Goal: Information Seeking & Learning: Compare options

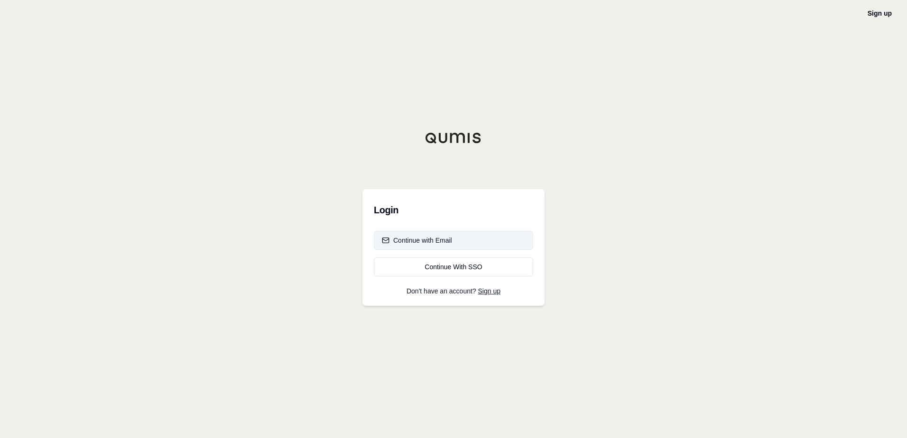
click at [441, 238] on div "Continue with Email" at bounding box center [417, 240] width 70 height 9
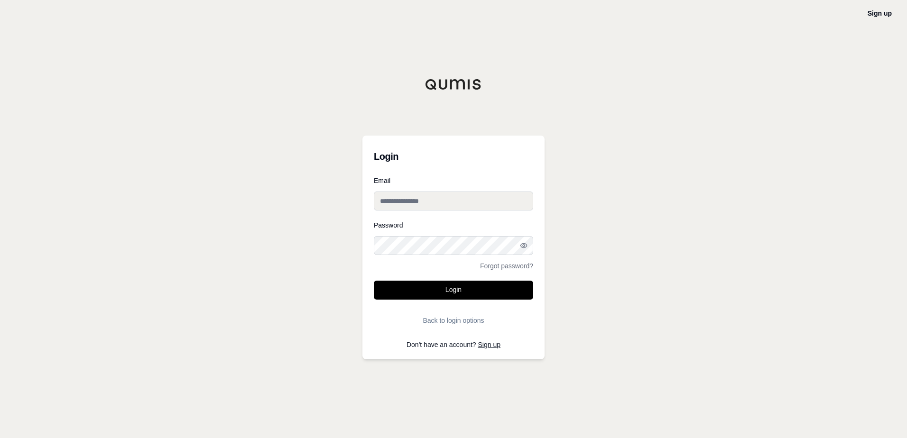
click at [444, 200] on input "Email" at bounding box center [453, 201] width 159 height 19
type input "**********"
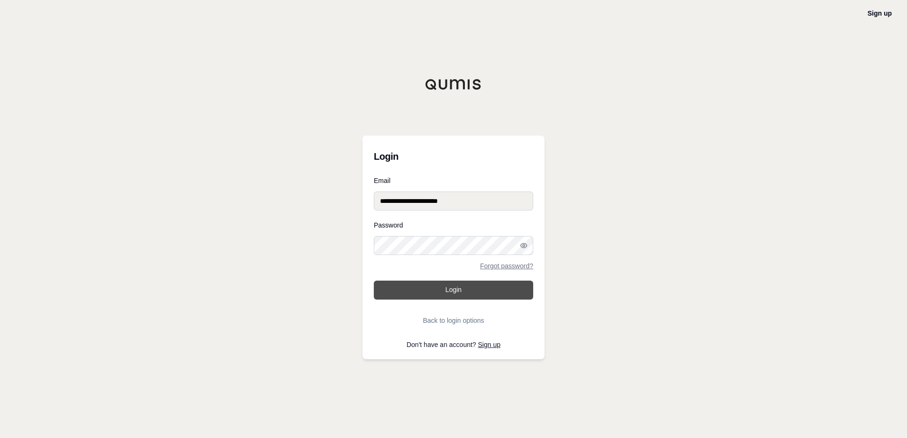
click at [374, 281] on button "Login" at bounding box center [453, 290] width 159 height 19
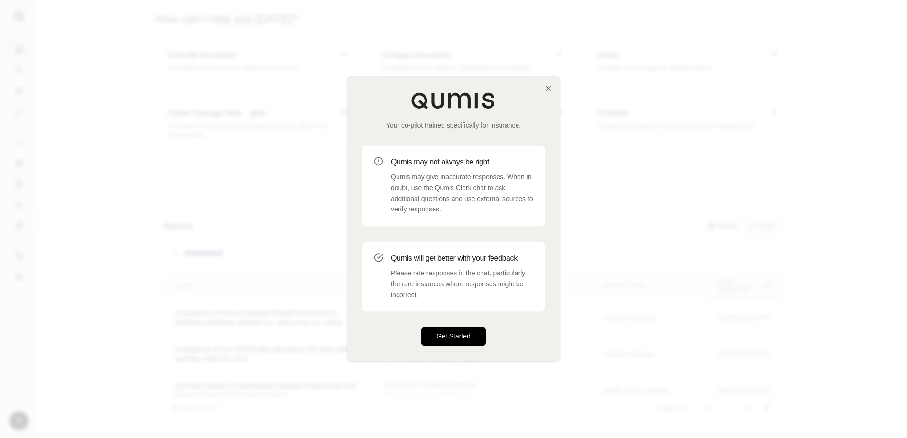
click at [453, 337] on button "Get Started" at bounding box center [453, 336] width 65 height 19
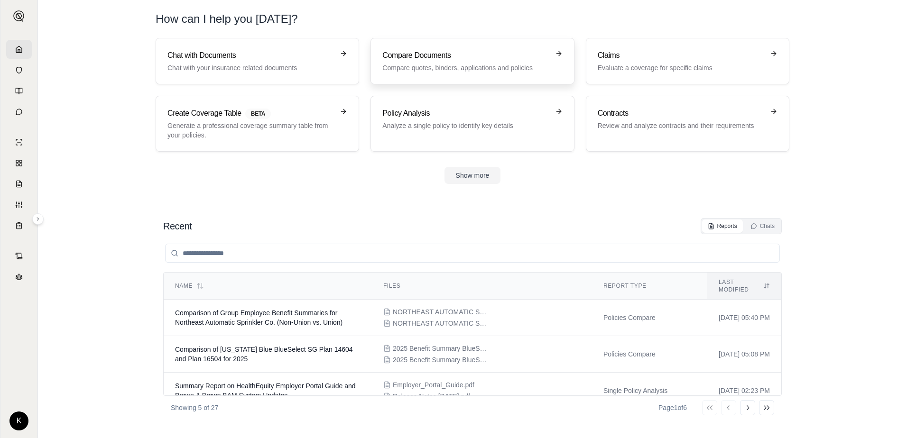
click at [493, 66] on p "Compare quotes, binders, applications and policies" at bounding box center [465, 67] width 167 height 9
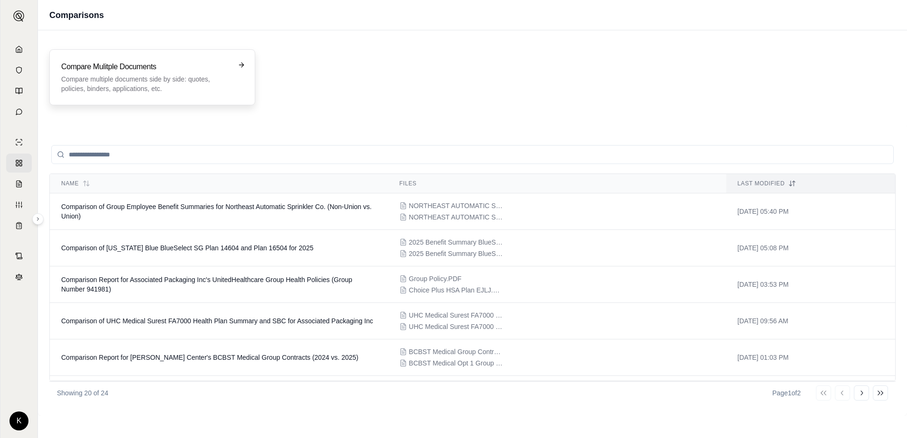
click at [165, 72] on h3 "Compare Mulitple Documents" at bounding box center [145, 66] width 169 height 11
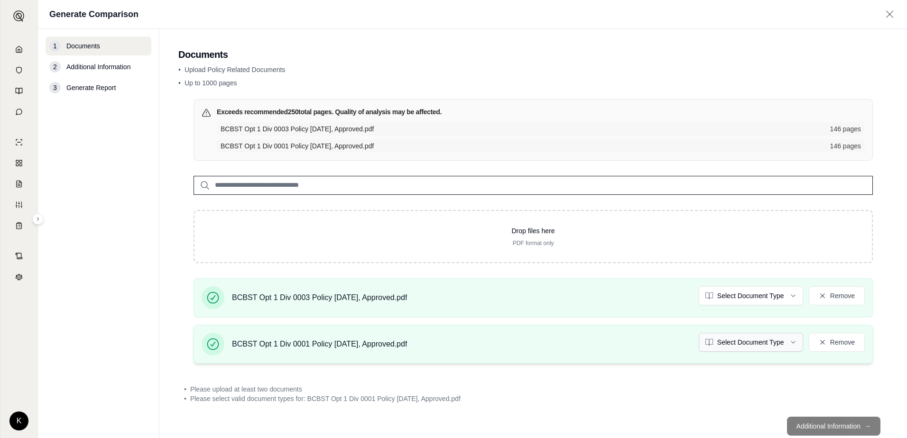
click at [790, 341] on html "K Generate Comparison 1 Documents 2 Additional Information 3 Generate Report Do…" at bounding box center [453, 219] width 907 height 438
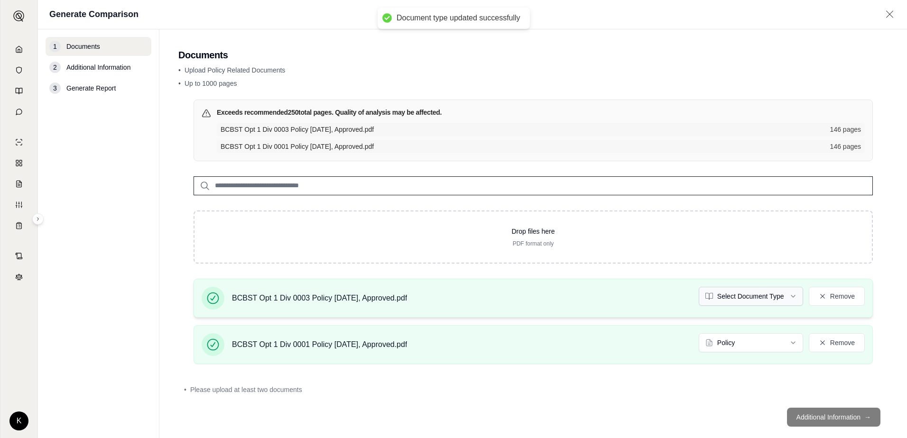
click at [770, 297] on html "Document type updated successfully K Generate Comparison 1 Documents 2 Addition…" at bounding box center [453, 219] width 907 height 438
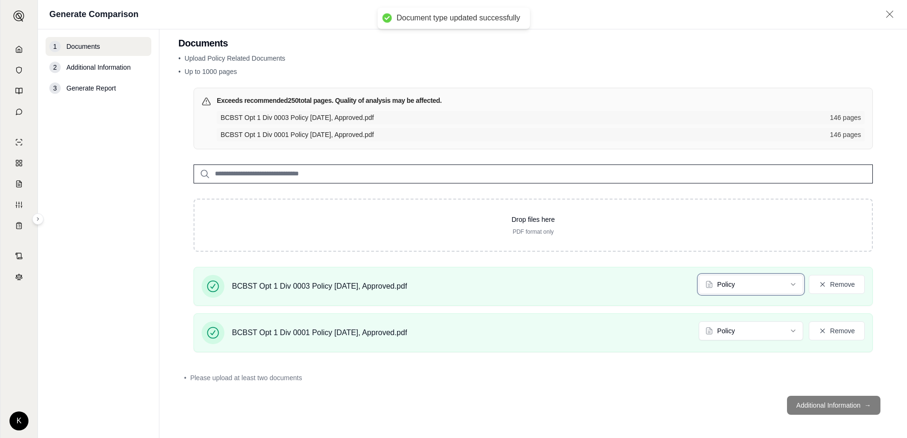
scroll to position [15, 0]
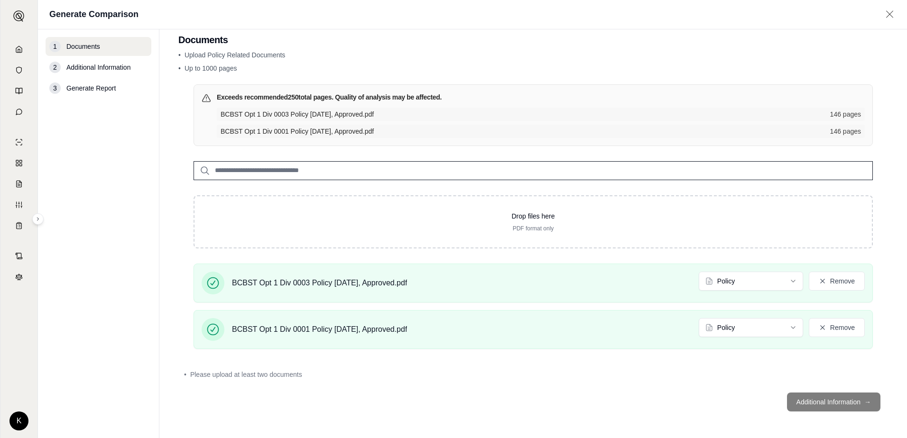
click at [818, 402] on footer "Additional Information →" at bounding box center [533, 402] width 710 height 34
click at [827, 403] on footer "Additional Information →" at bounding box center [533, 402] width 710 height 34
click at [846, 403] on footer "Additional Information →" at bounding box center [533, 402] width 710 height 34
click at [82, 68] on span "Additional Information" at bounding box center [98, 67] width 64 height 9
click at [803, 405] on footer "Additional Information →" at bounding box center [533, 402] width 710 height 34
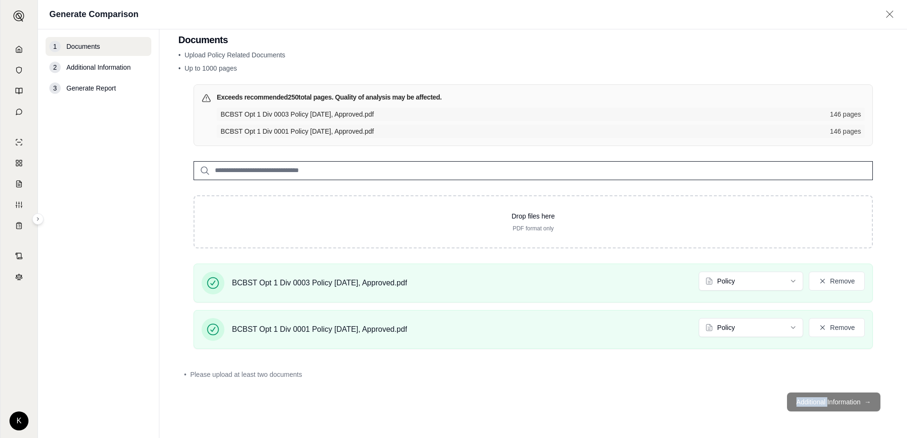
click at [803, 405] on footer "Additional Information →" at bounding box center [533, 402] width 710 height 34
click at [803, 409] on footer "Additional Information →" at bounding box center [533, 402] width 710 height 34
drag, startPoint x: 803, startPoint y: 417, endPoint x: 801, endPoint y: 411, distance: 5.9
click at [802, 417] on footer "Additional Information →" at bounding box center [533, 402] width 710 height 34
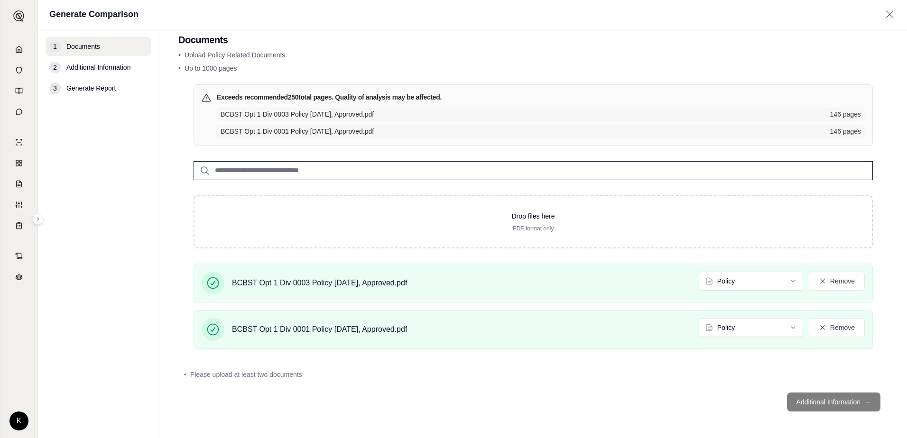
click at [801, 402] on footer "Additional Information →" at bounding box center [533, 402] width 710 height 34
drag, startPoint x: 801, startPoint y: 402, endPoint x: 799, endPoint y: 409, distance: 7.3
click at [799, 409] on footer "Additional Information →" at bounding box center [533, 402] width 710 height 34
click at [798, 407] on footer "Additional Information →" at bounding box center [533, 402] width 710 height 34
click at [791, 402] on footer "Additional Information →" at bounding box center [533, 402] width 710 height 34
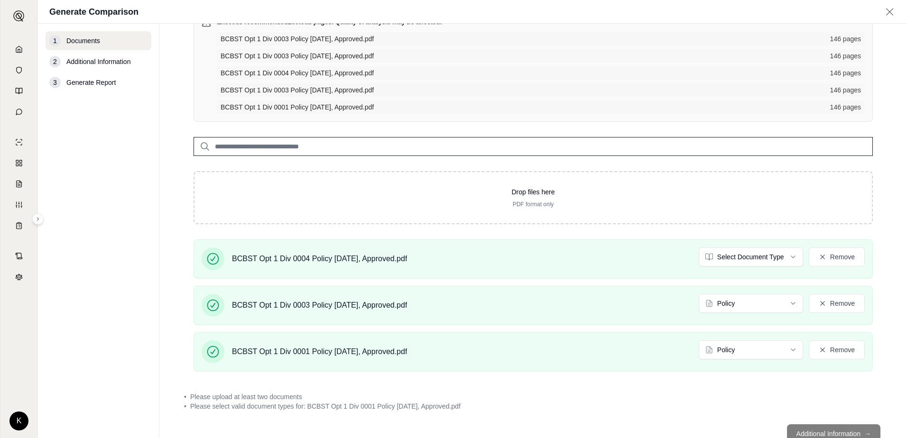
scroll to position [117, 0]
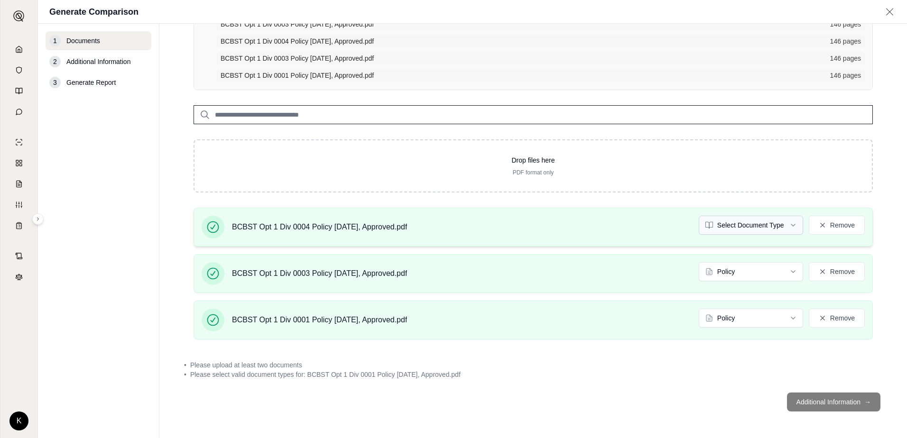
click at [788, 228] on html "K Generate Comparison 1 Documents 2 Additional Information 3 Generate Report Do…" at bounding box center [453, 219] width 907 height 438
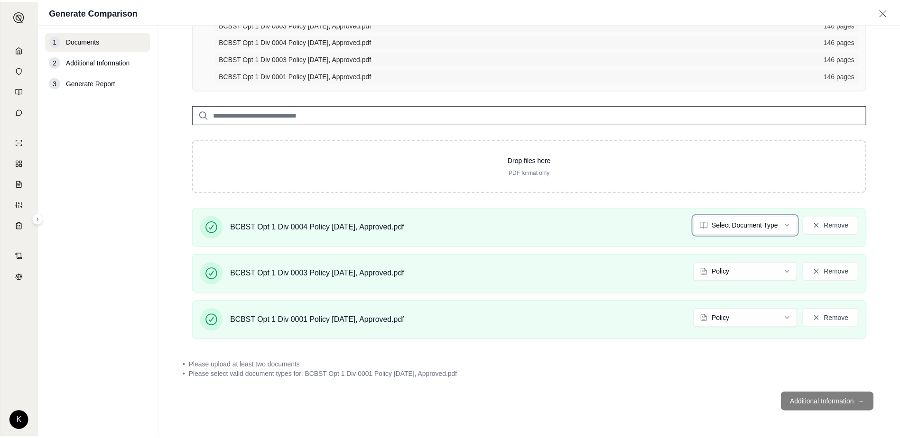
scroll to position [108, 0]
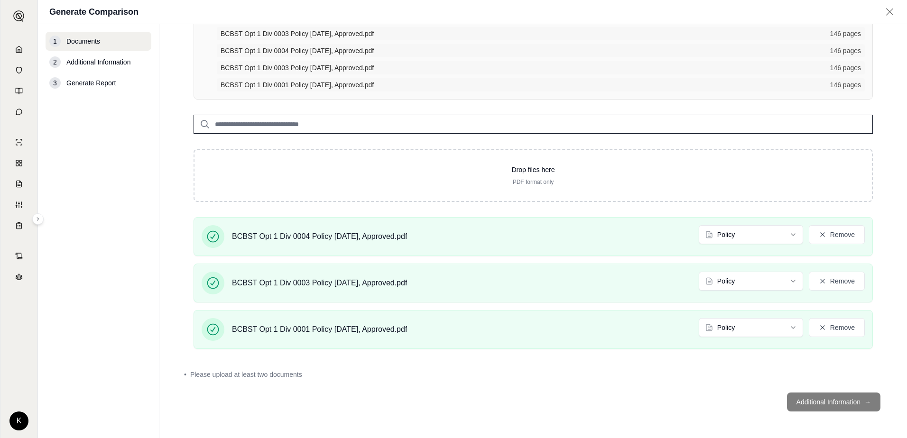
click at [834, 405] on footer "Additional Information →" at bounding box center [533, 402] width 710 height 34
click at [834, 404] on footer "Additional Information →" at bounding box center [533, 402] width 710 height 34
click at [833, 403] on footer "Additional Information →" at bounding box center [533, 402] width 710 height 34
click at [832, 400] on footer "Additional Information →" at bounding box center [533, 402] width 710 height 34
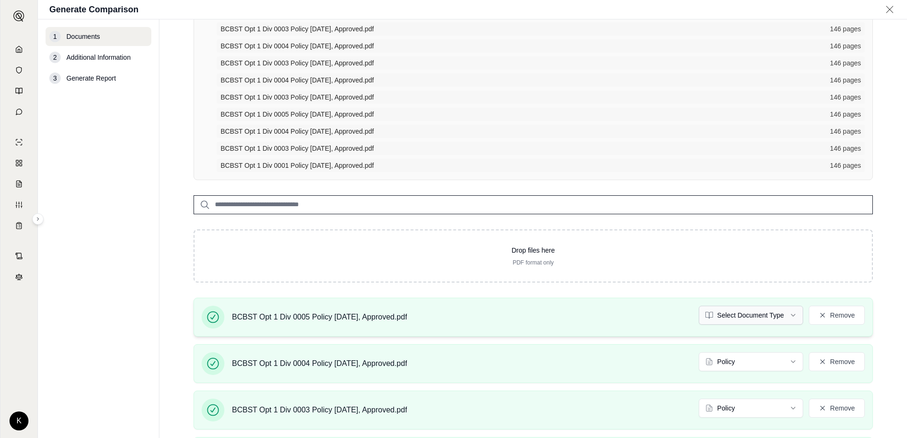
click at [789, 318] on html "K Generate Comparison 1 Documents 2 Additional Information 3 Generate Report Do…" at bounding box center [453, 219] width 907 height 438
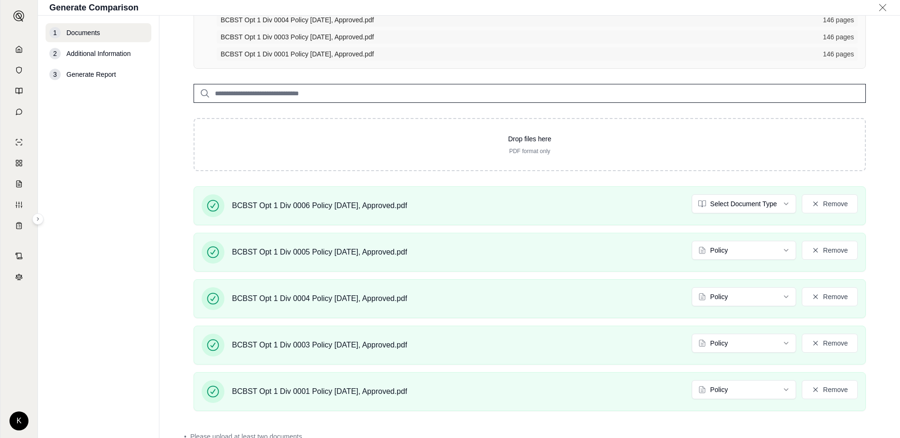
scroll to position [345, 0]
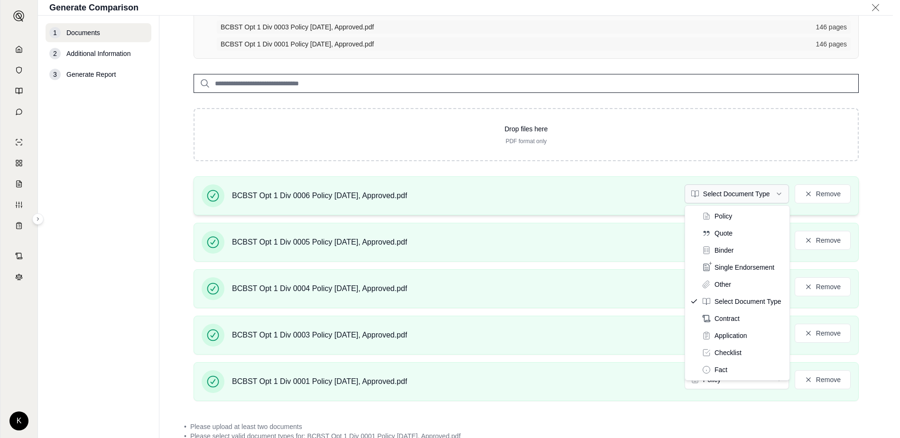
click at [781, 193] on html "K Generate Comparison 1 Documents 2 Additional Information 3 Generate Report Do…" at bounding box center [450, 219] width 900 height 438
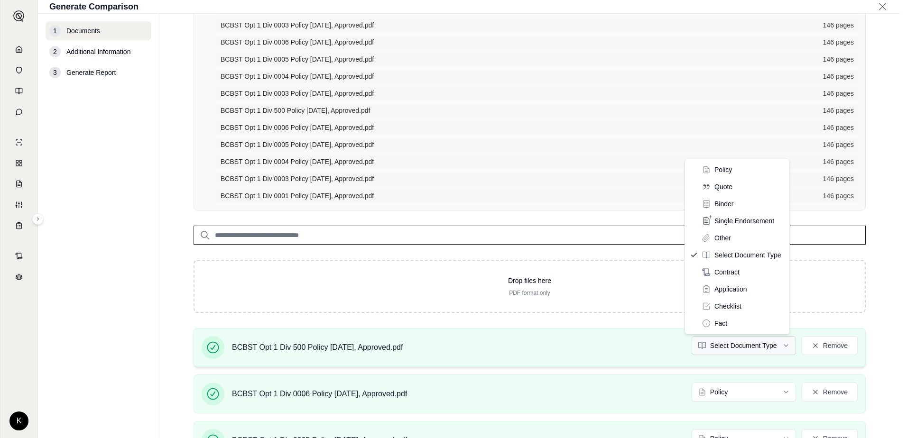
click at [776, 347] on html "K Generate Comparison 1 Documents 2 Additional Information 3 Generate Report Do…" at bounding box center [453, 219] width 907 height 438
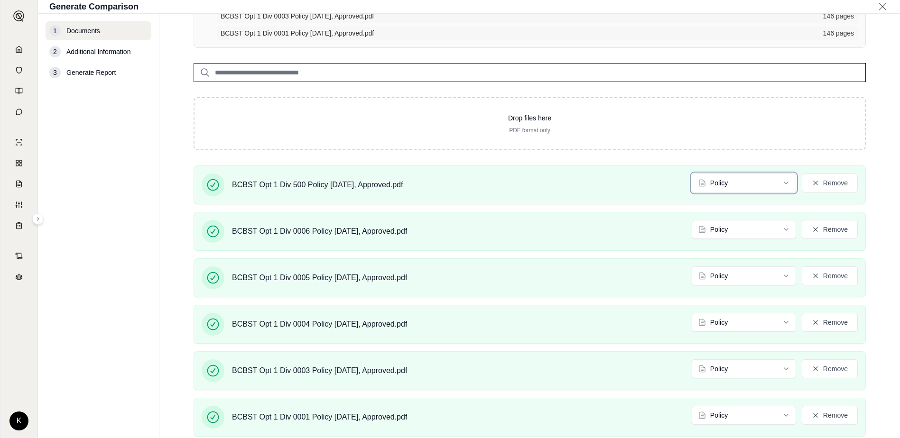
scroll to position [569, 0]
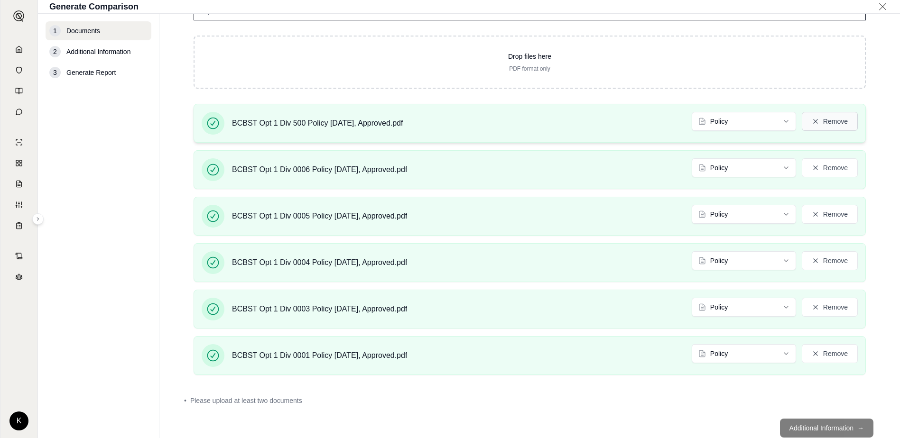
click at [818, 125] on button "Remove" at bounding box center [830, 121] width 56 height 19
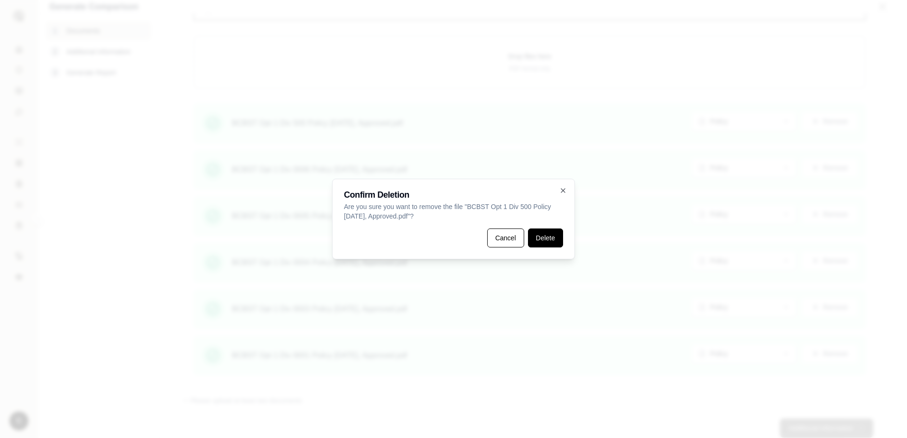
click at [541, 237] on button "Delete" at bounding box center [545, 238] width 35 height 19
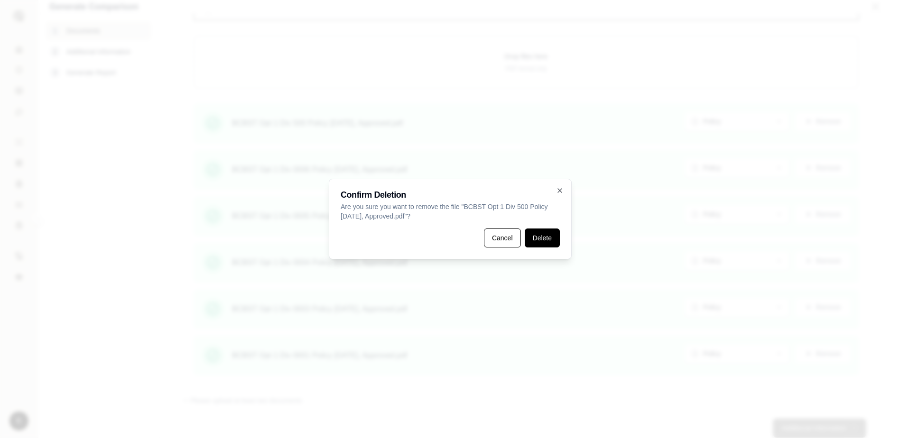
scroll to position [532, 0]
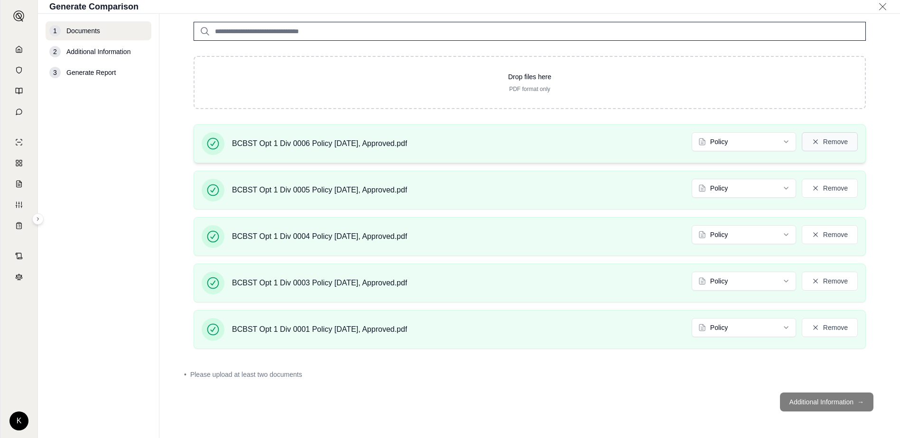
click at [819, 138] on button "Remove" at bounding box center [830, 141] width 56 height 19
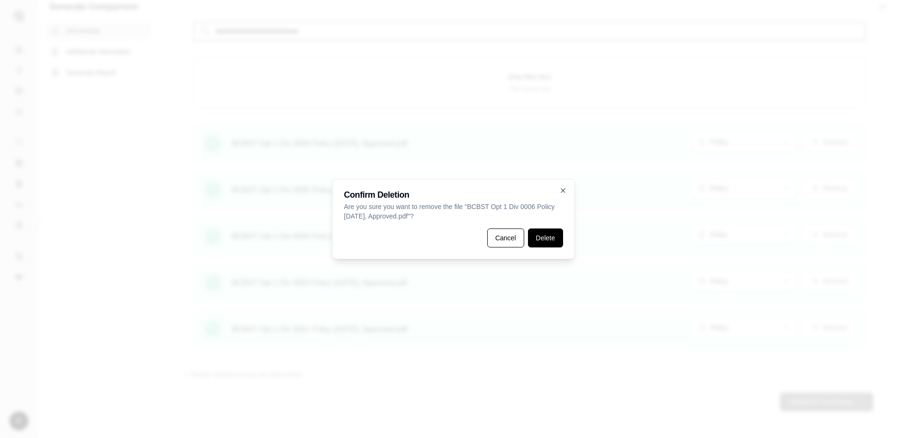
click at [548, 233] on button "Delete" at bounding box center [545, 238] width 35 height 19
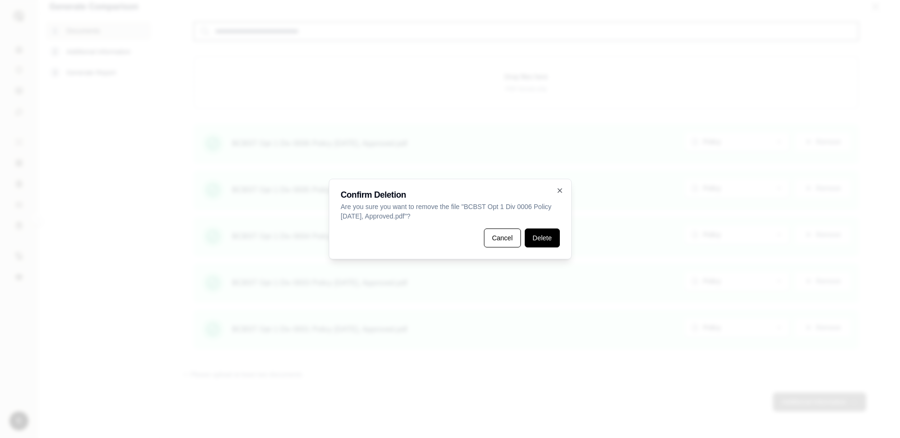
scroll to position [469, 0]
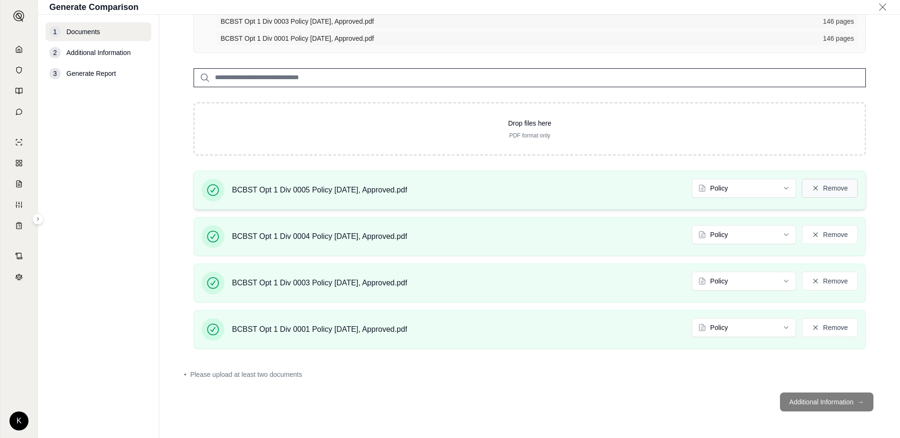
click at [820, 190] on button "Remove" at bounding box center [830, 188] width 56 height 19
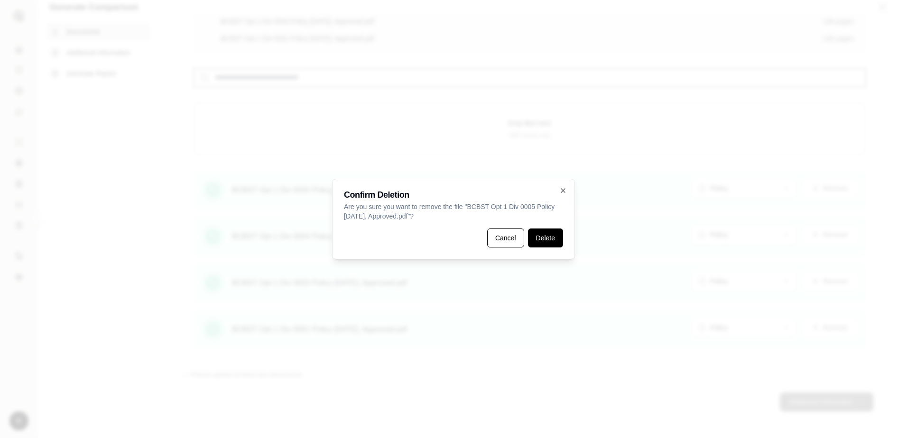
click at [541, 238] on button "Delete" at bounding box center [545, 238] width 35 height 19
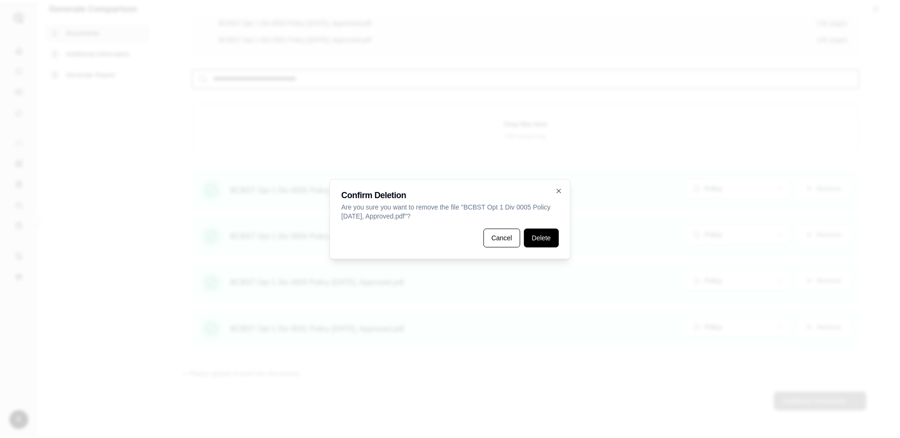
scroll to position [407, 0]
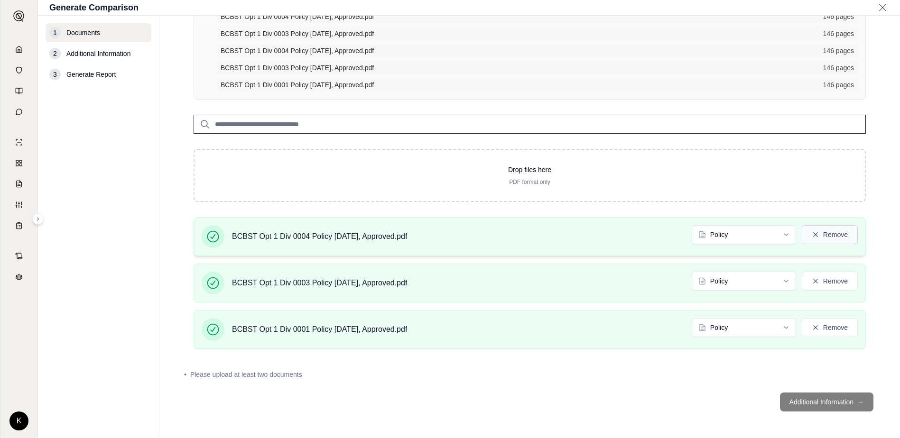
click at [818, 236] on button "Remove" at bounding box center [830, 234] width 56 height 19
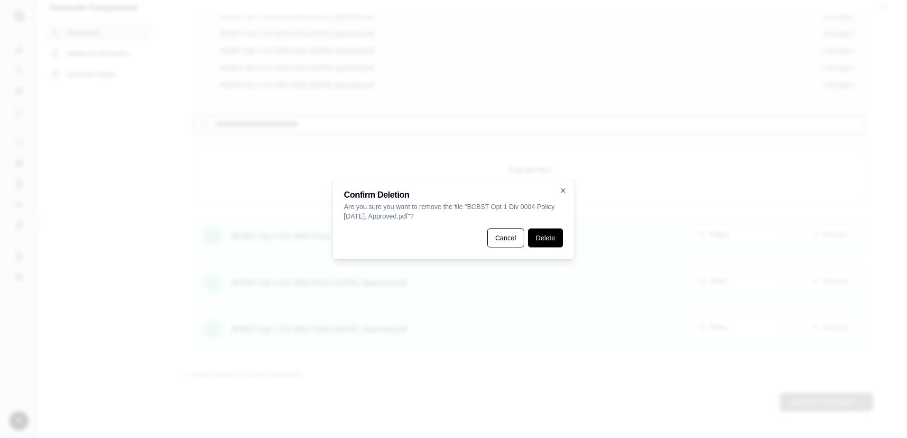
click at [540, 241] on button "Delete" at bounding box center [545, 238] width 35 height 19
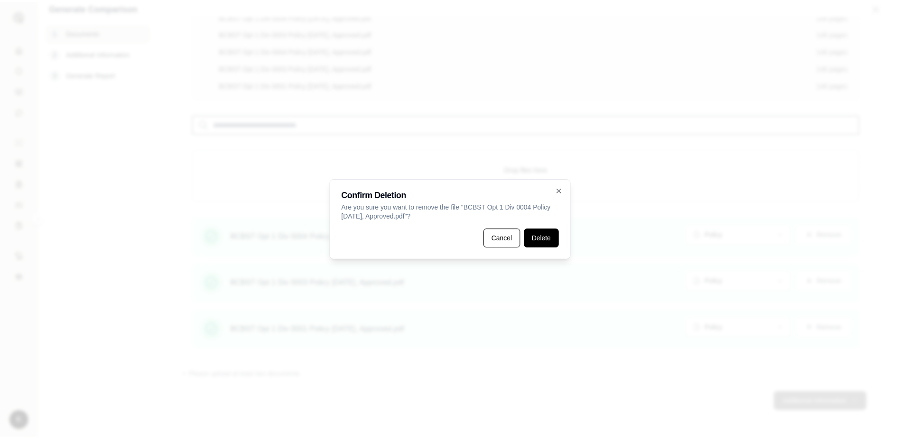
scroll to position [344, 0]
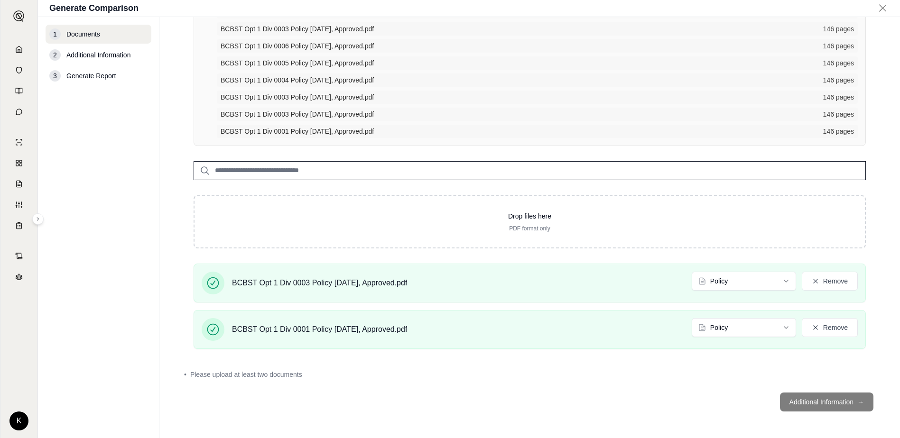
click at [808, 401] on footer "Additional Information →" at bounding box center [529, 402] width 703 height 34
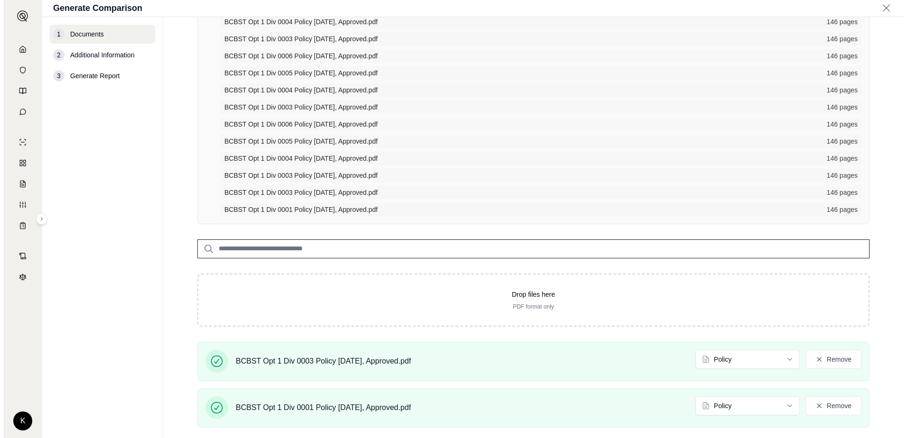
scroll to position [0, 0]
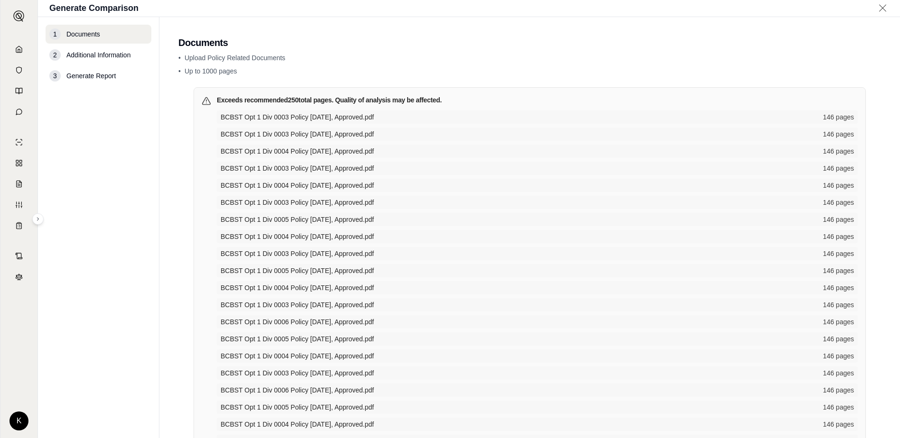
click at [884, 6] on icon at bounding box center [883, 7] width 12 height 9
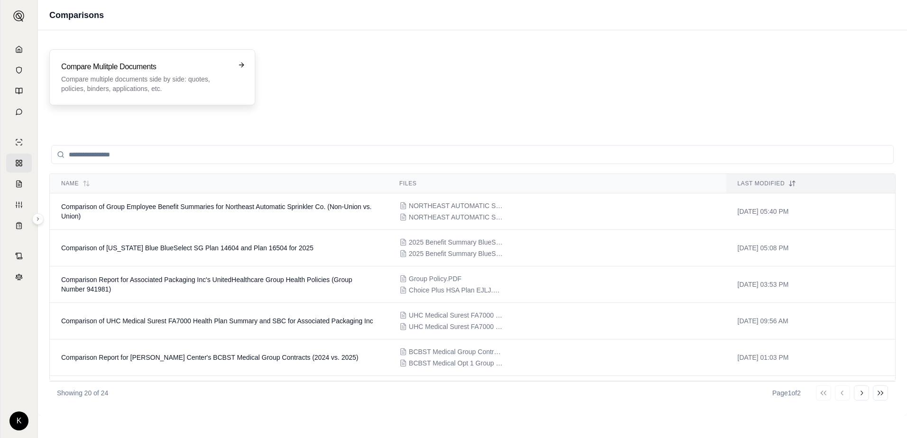
click at [158, 74] on div "Compare Mulitple Documents Compare multiple documents side by side: quotes, pol…" at bounding box center [145, 77] width 169 height 32
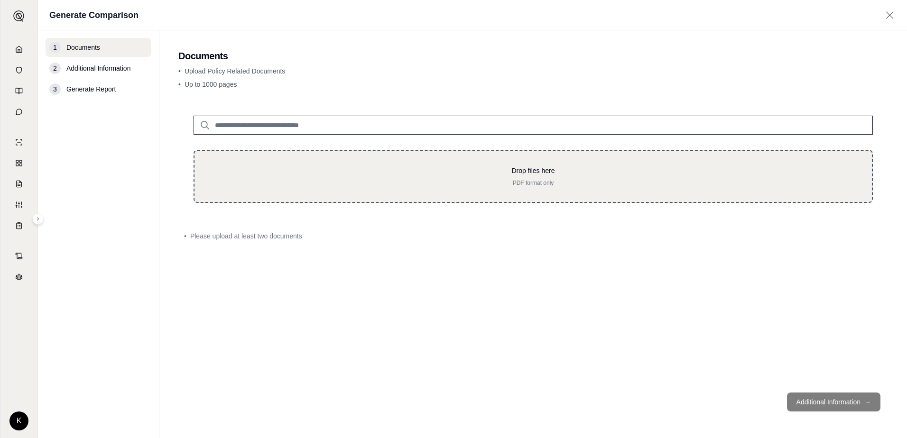
click at [563, 178] on div "Drop files here PDF format only" at bounding box center [533, 176] width 647 height 21
type input "**********"
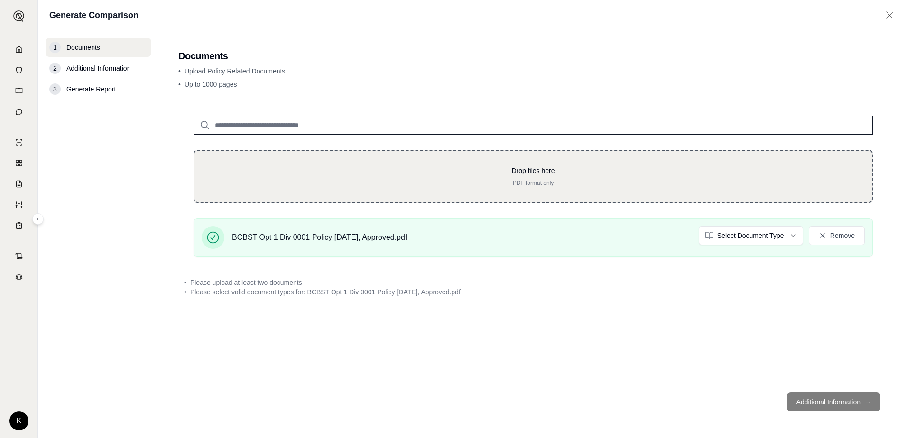
click at [535, 174] on p "Drop files here" at bounding box center [533, 170] width 647 height 9
type input "**********"
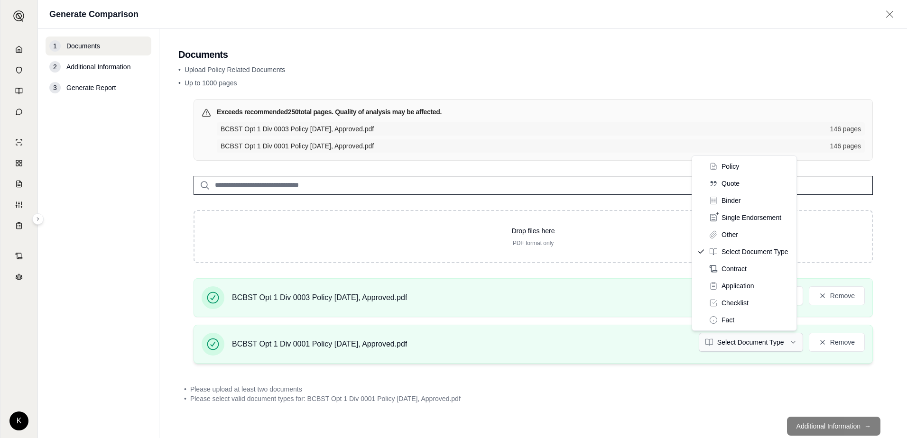
click at [789, 341] on html "K Generate Comparison 1 Documents 2 Additional Information 3 Generate Report Do…" at bounding box center [453, 219] width 907 height 438
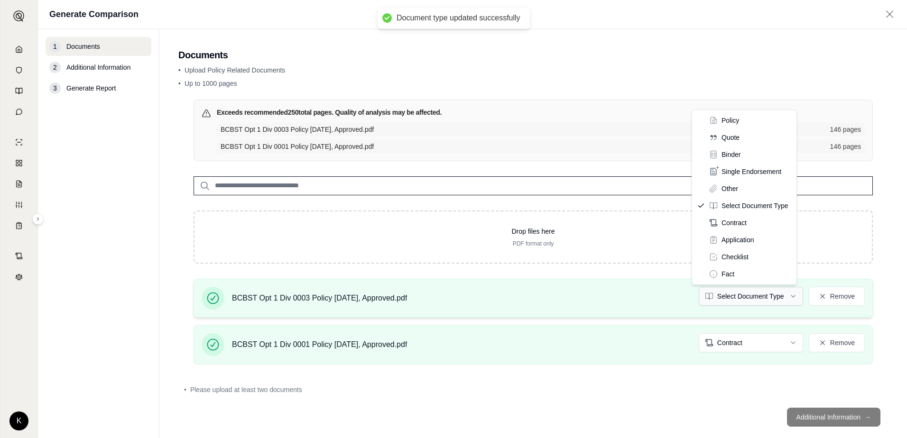
click at [785, 297] on html "Document type updated successfully K Generate Comparison 1 Documents 2 Addition…" at bounding box center [453, 219] width 907 height 438
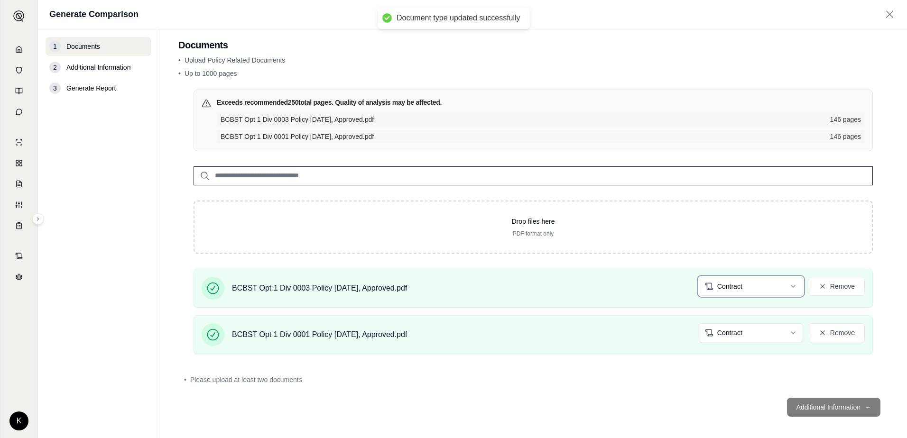
scroll to position [15, 0]
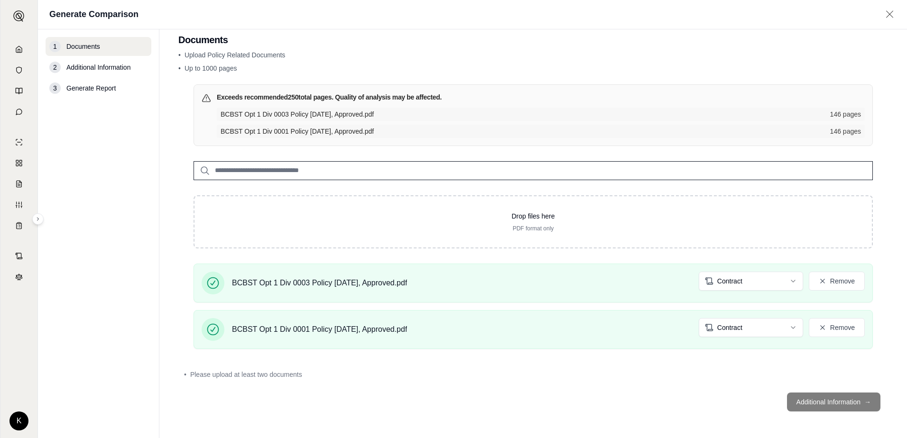
click at [824, 406] on footer "Additional Information →" at bounding box center [533, 402] width 710 height 34
click at [824, 405] on footer "Additional Information →" at bounding box center [533, 402] width 710 height 34
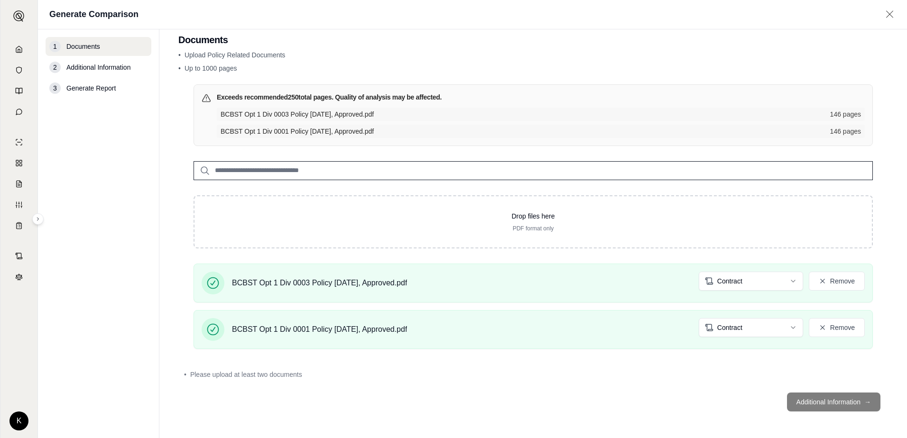
click at [804, 405] on footer "Additional Information →" at bounding box center [533, 402] width 710 height 34
click at [425, 98] on h3 "Exceeds recommended 250 total pages. Quality of analysis may be affected." at bounding box center [329, 97] width 225 height 9
click at [205, 98] on icon at bounding box center [206, 97] width 9 height 9
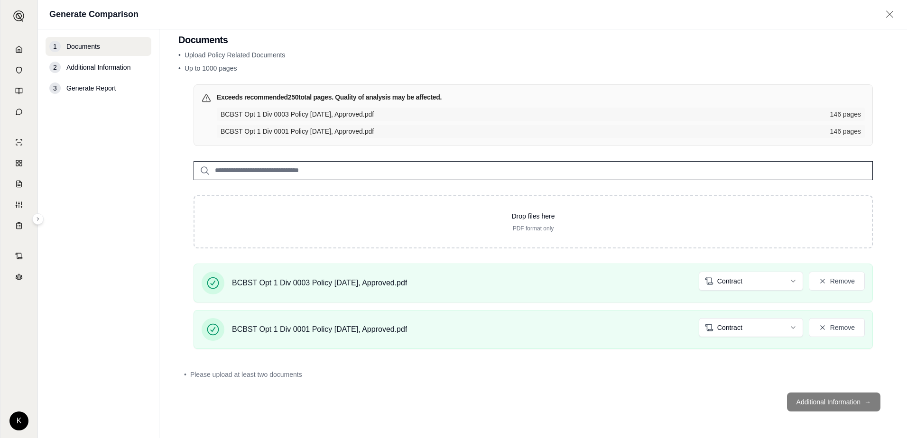
click at [442, 121] on div "BCBST Opt 1 Div 0003 Policy [DATE], Approved.pdf 146 pages" at bounding box center [541, 114] width 648 height 13
click at [58, 90] on div "3" at bounding box center [54, 88] width 11 height 11
click at [63, 64] on div "2 Additional Information" at bounding box center [99, 67] width 106 height 19
click at [80, 84] on span "Generate Report" at bounding box center [90, 88] width 49 height 9
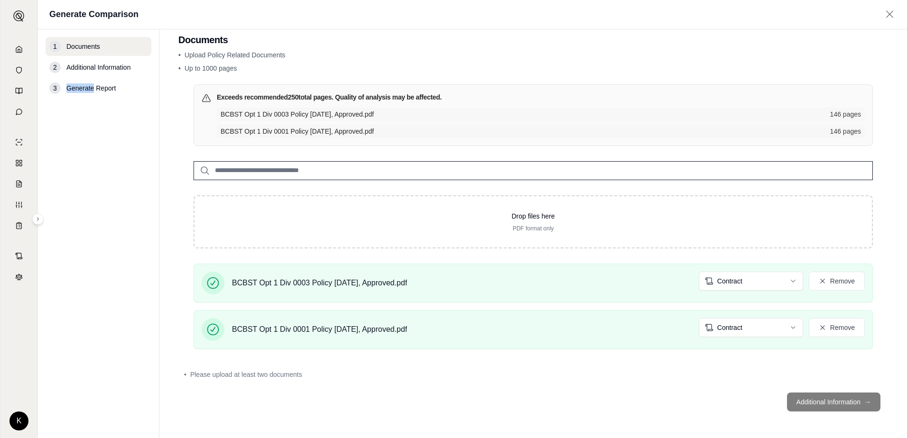
click at [81, 87] on span "Generate Report" at bounding box center [90, 88] width 49 height 9
click at [819, 327] on icon at bounding box center [823, 328] width 8 height 8
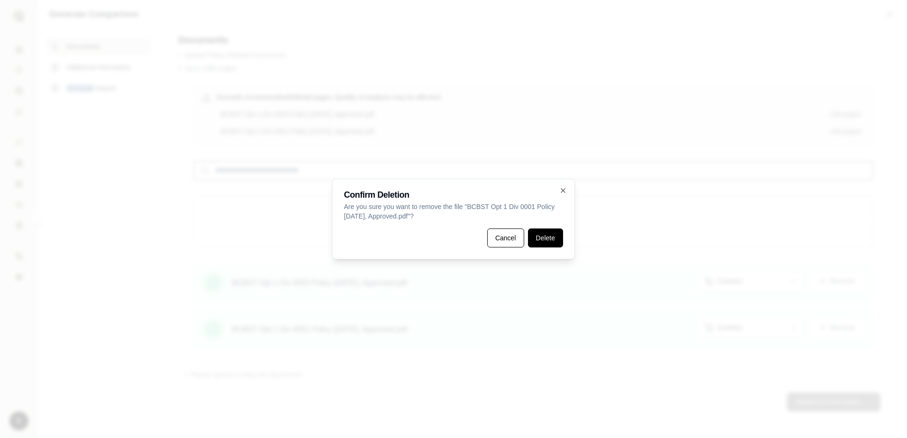
click at [540, 237] on button "Delete" at bounding box center [545, 238] width 35 height 19
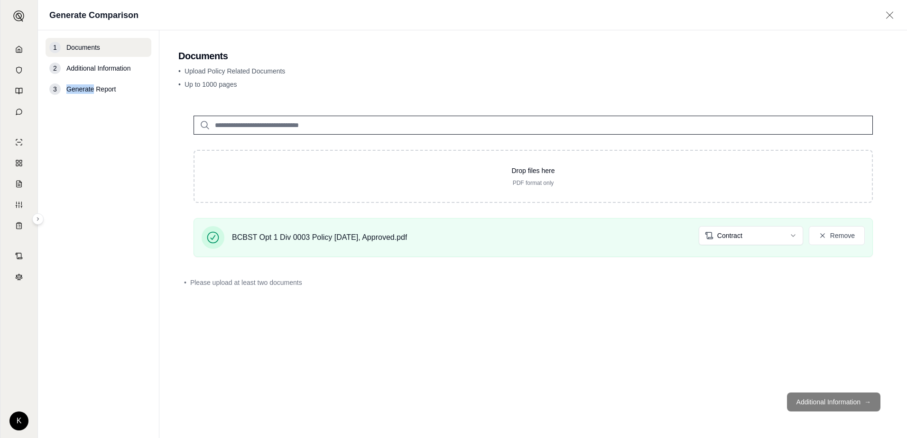
scroll to position [0, 0]
click at [852, 238] on button "Remove" at bounding box center [837, 235] width 56 height 19
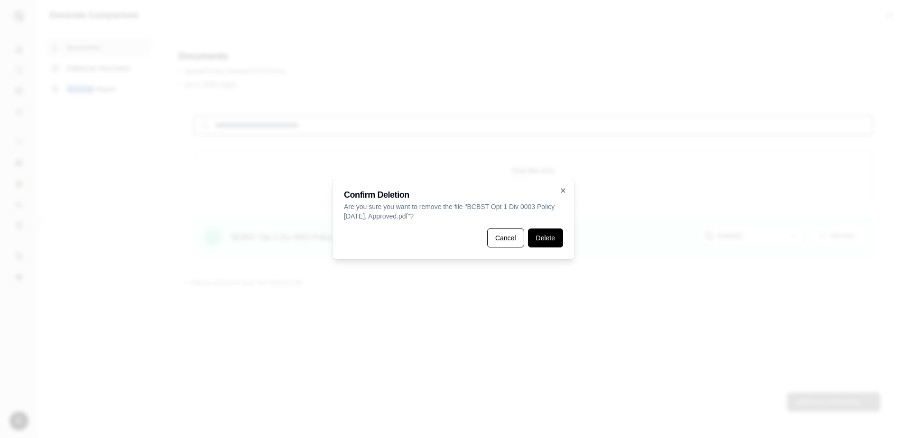
click at [534, 243] on button "Delete" at bounding box center [545, 238] width 35 height 19
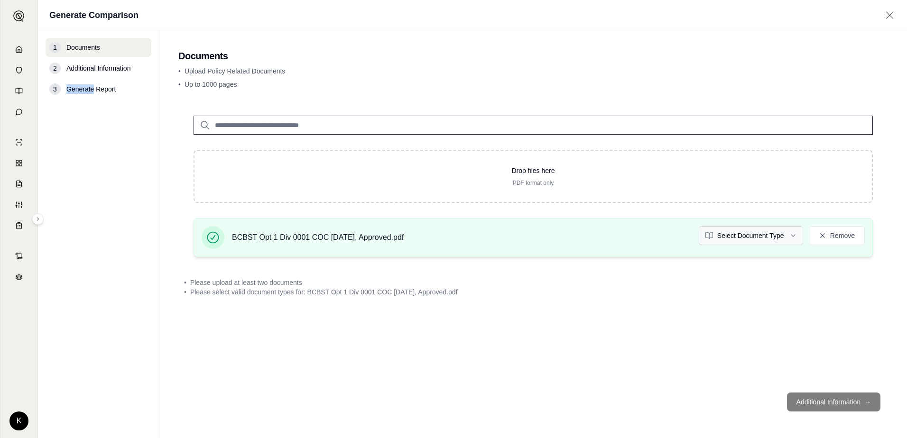
click at [791, 235] on html "K Generate Comparison 1 Documents 2 Additional Information 3 Generate Report Do…" at bounding box center [453, 219] width 907 height 438
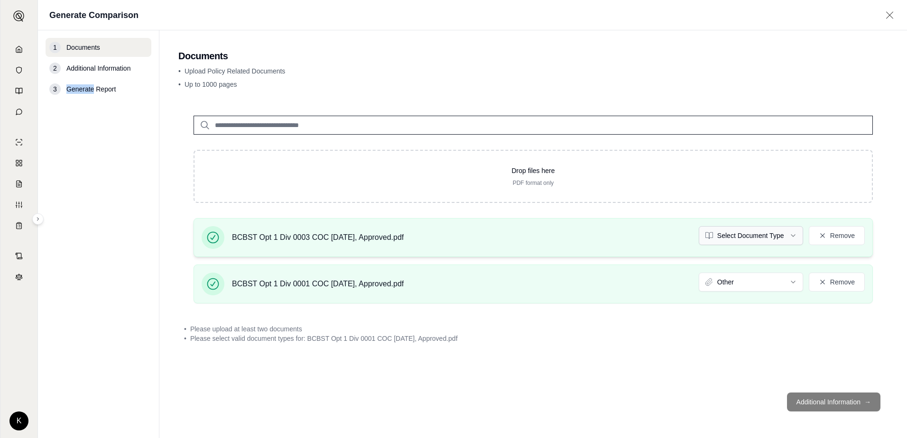
click at [795, 234] on html "K Generate Comparison 1 Documents 2 Additional Information 3 Generate Report Do…" at bounding box center [453, 219] width 907 height 438
click at [826, 404] on footer "Additional Information →" at bounding box center [533, 402] width 710 height 34
click at [826, 402] on footer "Additional Information →" at bounding box center [533, 402] width 710 height 34
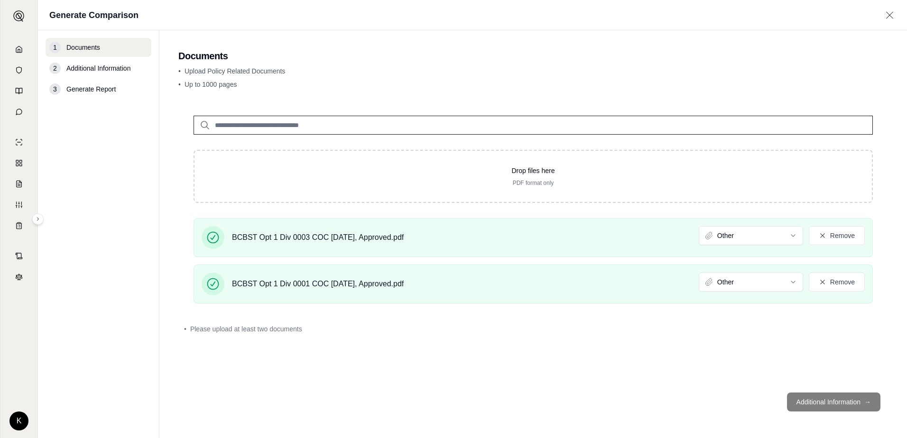
click at [826, 402] on footer "Additional Information →" at bounding box center [533, 402] width 710 height 34
click at [819, 405] on footer "Additional Information →" at bounding box center [533, 402] width 710 height 34
click at [819, 403] on footer "Additional Information →" at bounding box center [533, 402] width 710 height 34
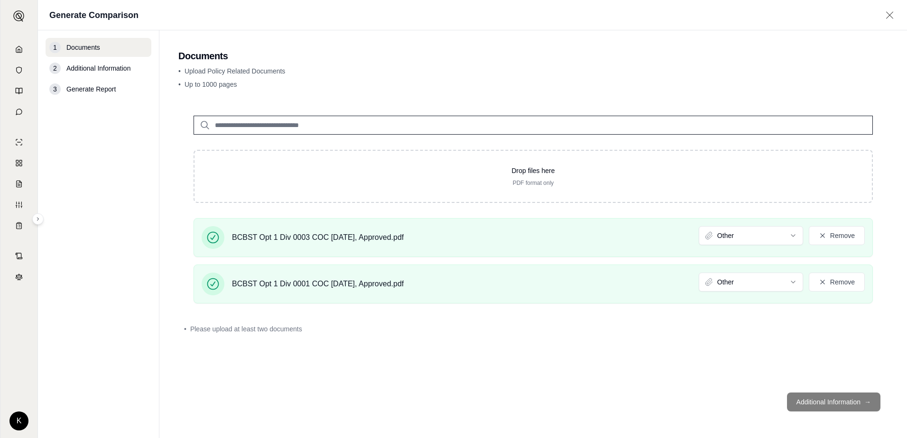
drag, startPoint x: 819, startPoint y: 403, endPoint x: 838, endPoint y: 403, distance: 19.5
click at [838, 403] on footer "Additional Information →" at bounding box center [533, 402] width 710 height 34
drag, startPoint x: 306, startPoint y: 238, endPoint x: 321, endPoint y: 229, distance: 17.0
click at [321, 229] on div "BCBST Opt 1 Div 0003 COC [DATE], Approved.pdf" at bounding box center [318, 234] width 172 height 17
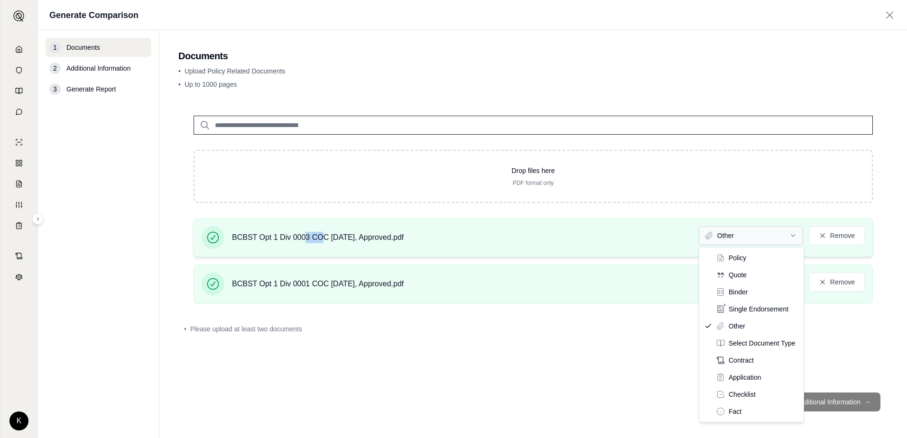
click at [721, 237] on html "K Generate Comparison 1 Documents 2 Additional Information 3 Generate Report Do…" at bounding box center [453, 219] width 907 height 438
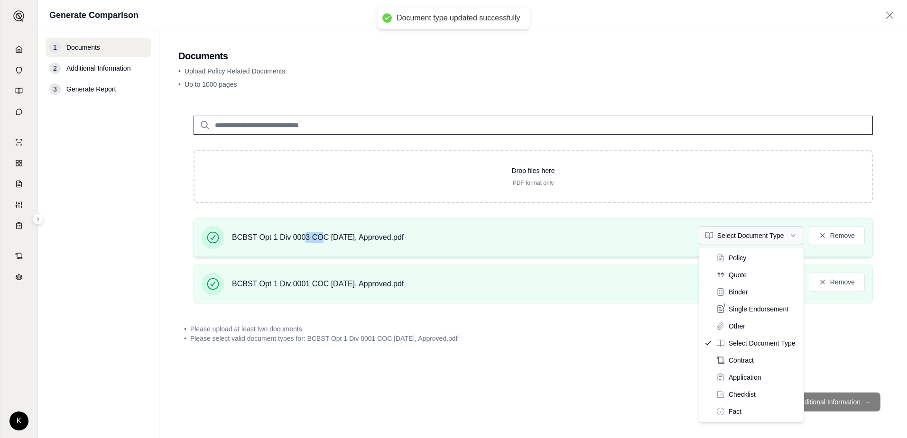
click at [792, 238] on html "Document type updated successfully K Generate Comparison 1 Documents 2 Addition…" at bounding box center [453, 219] width 907 height 438
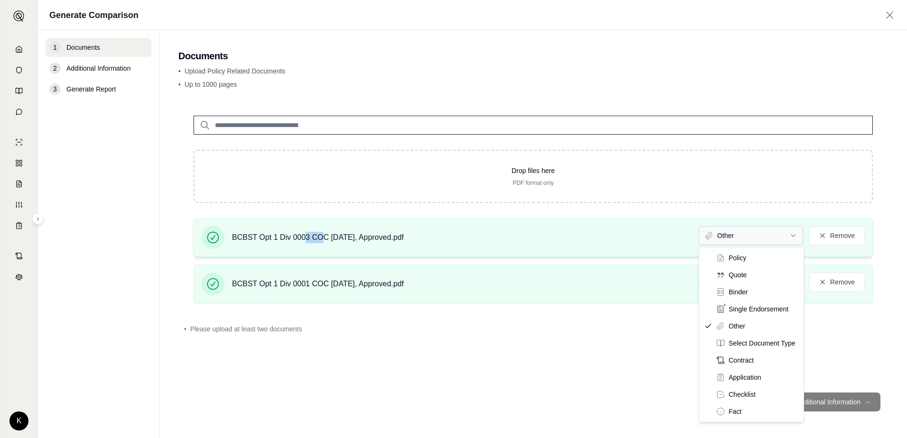
click at [791, 236] on html "K Generate Comparison 1 Documents 2 Additional Information 3 Generate Report Do…" at bounding box center [453, 219] width 907 height 438
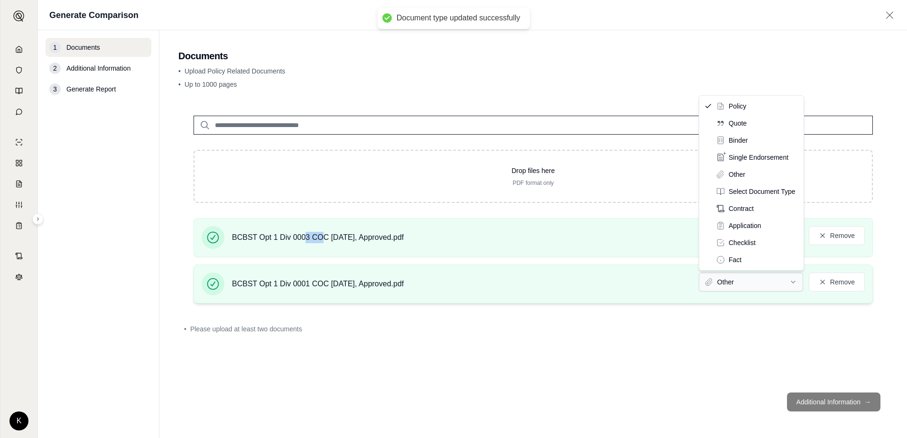
click at [795, 282] on html "Document type updated successfully K Generate Comparison 1 Documents 2 Addition…" at bounding box center [453, 219] width 907 height 438
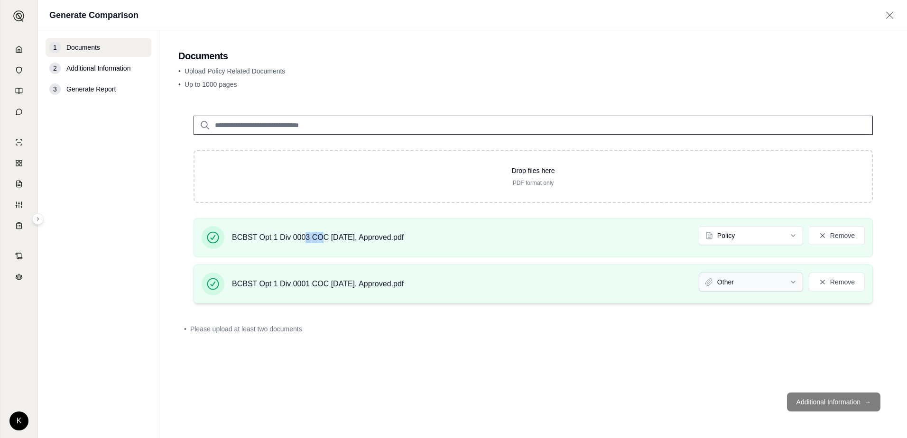
click at [792, 281] on html "K Generate Comparison 1 Documents 2 Additional Information 3 Generate Report Do…" at bounding box center [453, 219] width 907 height 438
click at [613, 339] on div "• Please upload at least two documents" at bounding box center [533, 329] width 710 height 21
click at [792, 287] on html "K Generate Comparison 1 Documents 2 Additional Information 3 Generate Report Do…" at bounding box center [453, 219] width 907 height 438
click at [793, 282] on html "Document type updated successfully K Generate Comparison 1 Documents 2 Addition…" at bounding box center [453, 219] width 907 height 438
click at [834, 403] on footer "Additional Information →" at bounding box center [533, 402] width 710 height 34
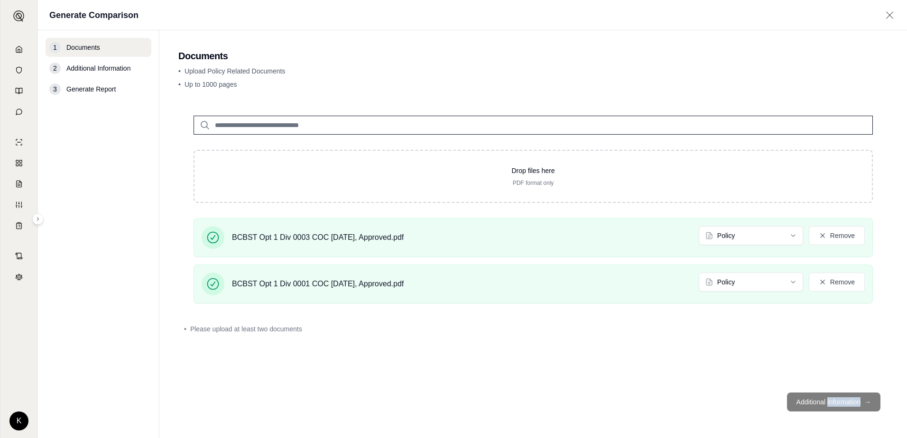
click at [834, 403] on footer "Additional Information →" at bounding box center [533, 402] width 710 height 34
click at [634, 376] on div "Drop files here PDF format only BCBST Opt 1 Div 0003 COC [DATE], Approved.pdf P…" at bounding box center [533, 243] width 710 height 285
click at [889, 13] on icon at bounding box center [890, 14] width 12 height 9
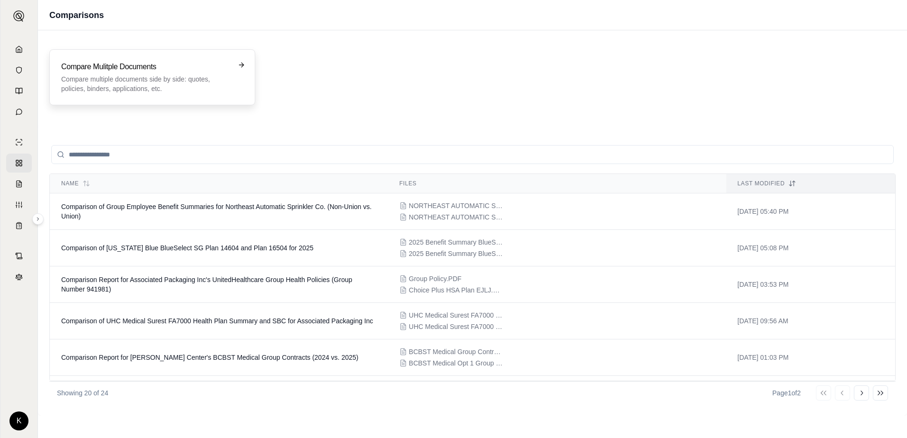
click at [137, 70] on h3 "Compare Mulitple Documents" at bounding box center [145, 66] width 169 height 11
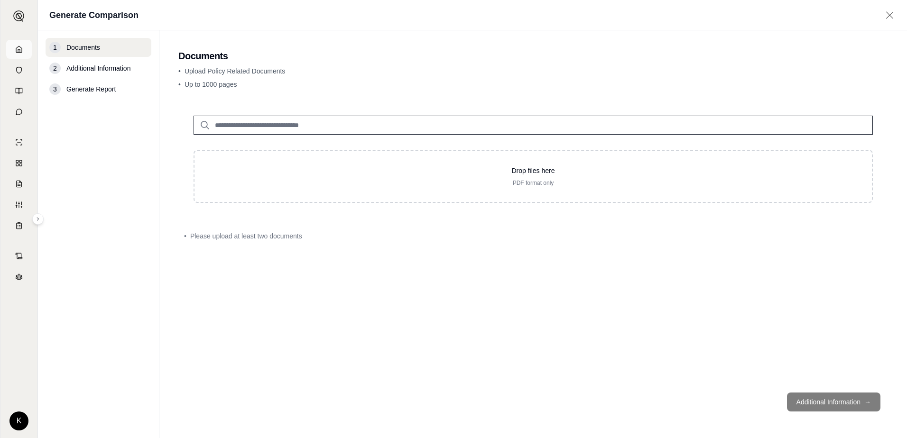
click at [18, 51] on polyline at bounding box center [19, 50] width 2 height 3
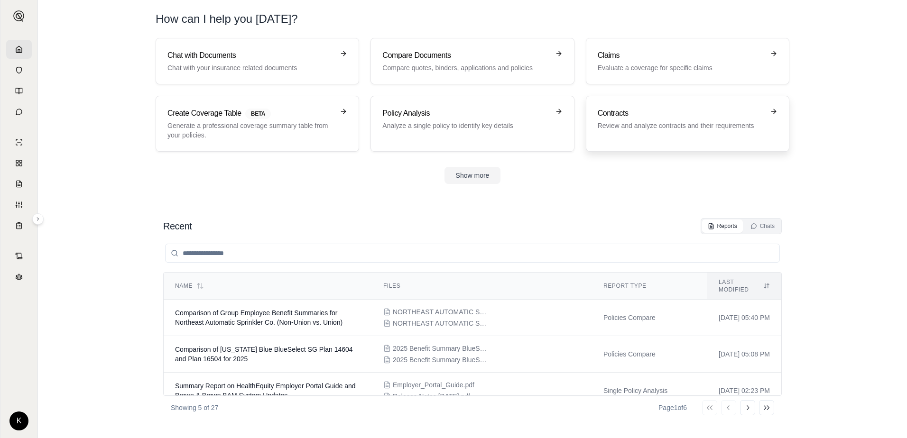
click at [625, 122] on p "Review and analyze contracts and their requirements" at bounding box center [681, 125] width 167 height 9
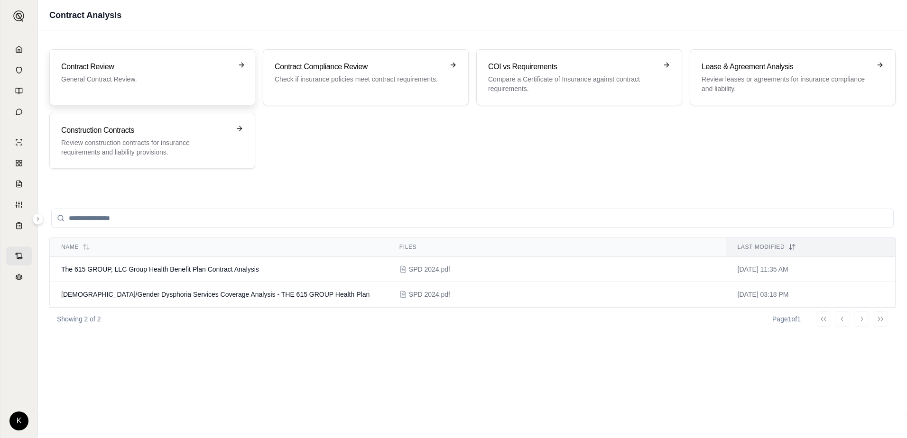
click at [102, 75] on p "General Contract Review." at bounding box center [145, 78] width 169 height 9
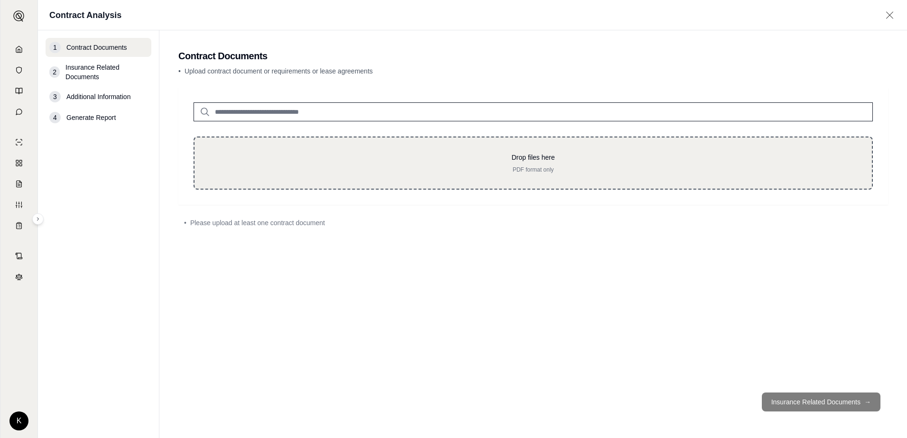
click at [538, 162] on div "Drop files here PDF format only" at bounding box center [533, 163] width 647 height 21
type input "**********"
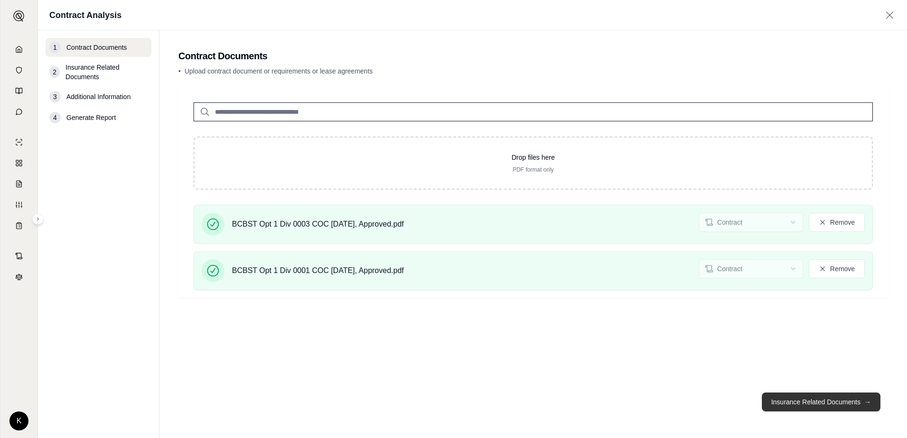
click at [822, 401] on button "Insurance Related Documents →" at bounding box center [821, 402] width 119 height 19
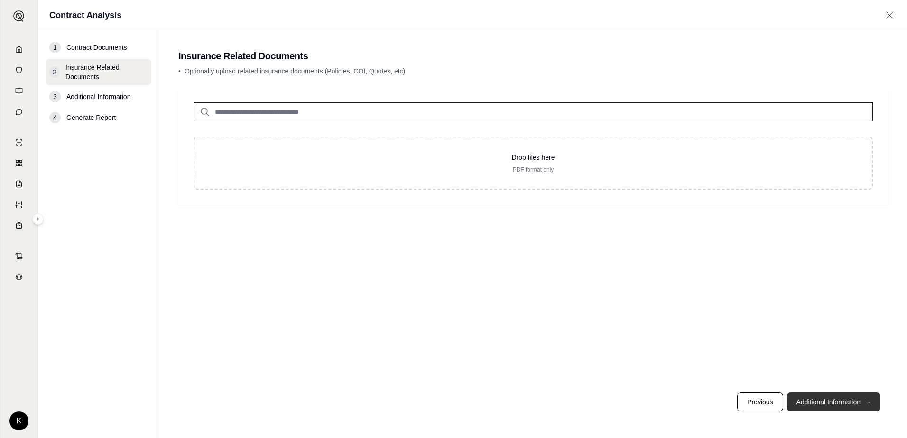
click at [825, 403] on button "Additional Information →" at bounding box center [833, 402] width 93 height 19
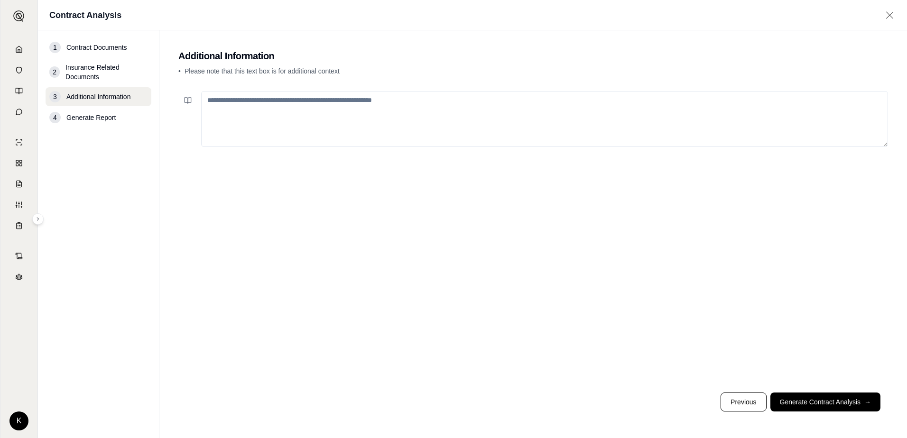
click at [429, 100] on textarea at bounding box center [544, 119] width 687 height 56
type textarea "**********"
click at [842, 403] on button "Generate Contract Analysis →" at bounding box center [825, 402] width 110 height 19
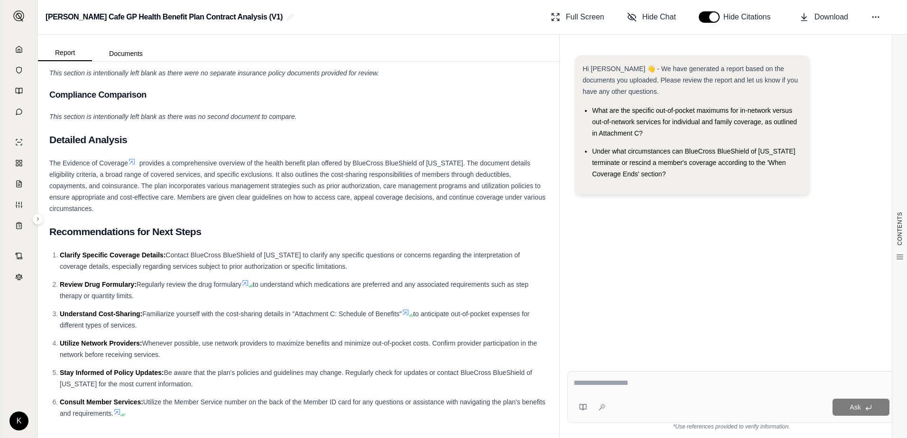
scroll to position [876, 0]
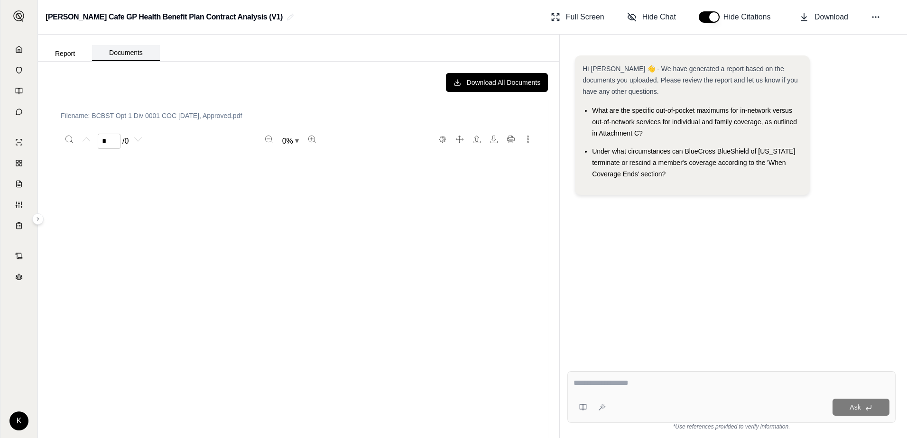
click at [132, 56] on button "Documents" at bounding box center [126, 53] width 68 height 16
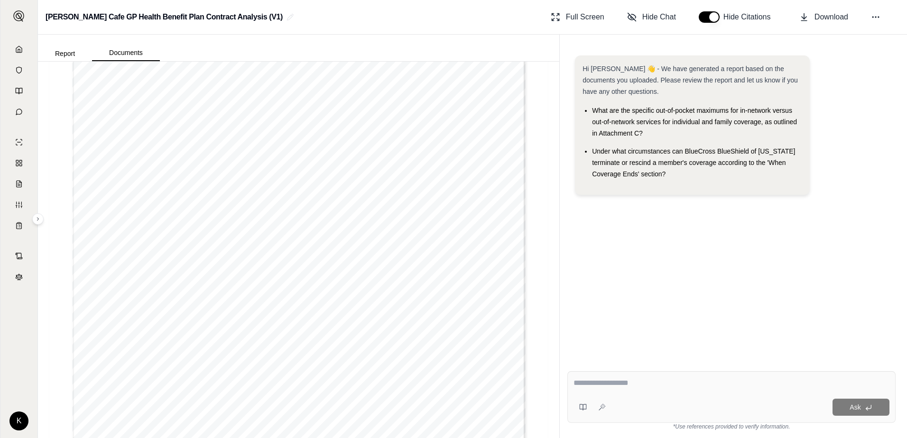
scroll to position [150, 0]
type input "*"
click at [19, 52] on icon at bounding box center [19, 49] width 6 height 6
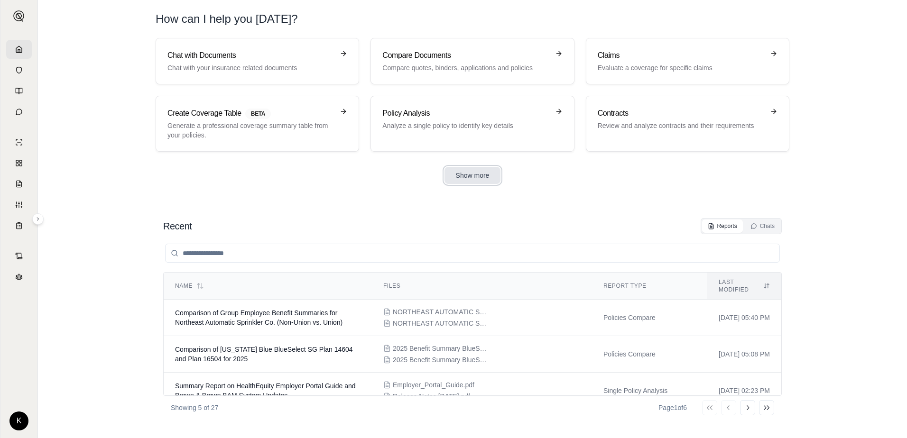
click at [474, 178] on button "Show more" at bounding box center [473, 175] width 56 height 17
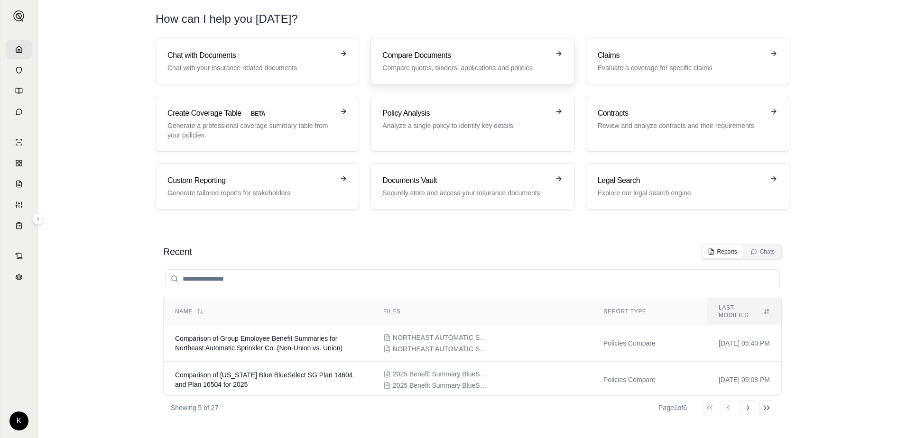
click at [465, 66] on p "Compare quotes, binders, applications and policies" at bounding box center [465, 67] width 167 height 9
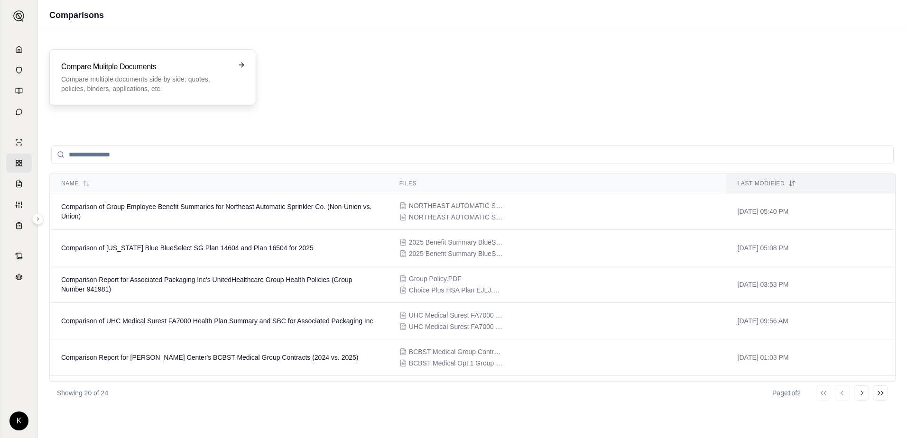
click at [136, 75] on p "Compare multiple documents side by side: quotes, policies, binders, application…" at bounding box center [145, 83] width 169 height 19
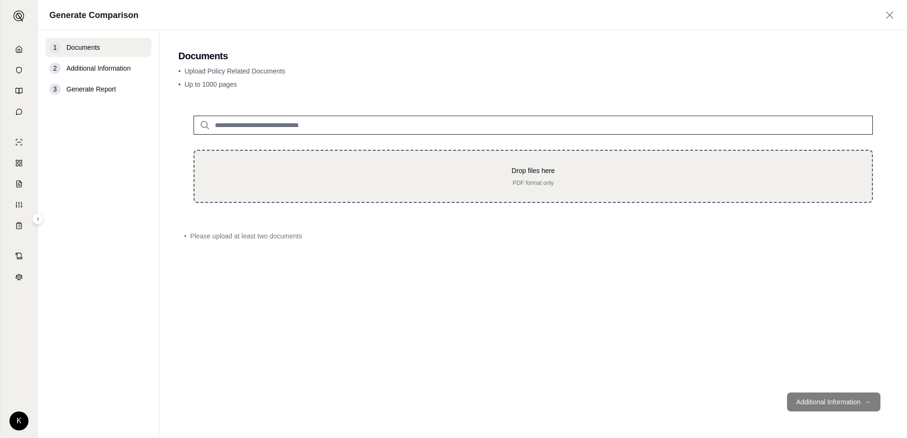
click at [534, 182] on p "PDF format only" at bounding box center [533, 183] width 647 height 8
type input "**********"
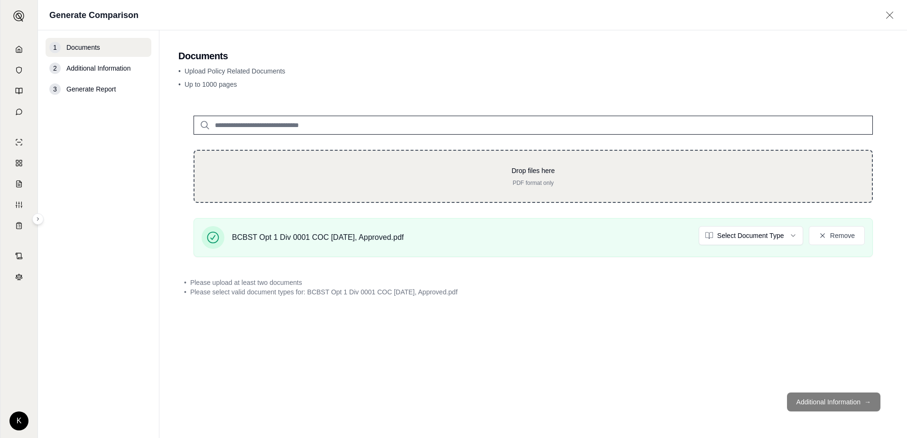
click at [516, 175] on p "Drop files here" at bounding box center [533, 170] width 647 height 9
type input "**********"
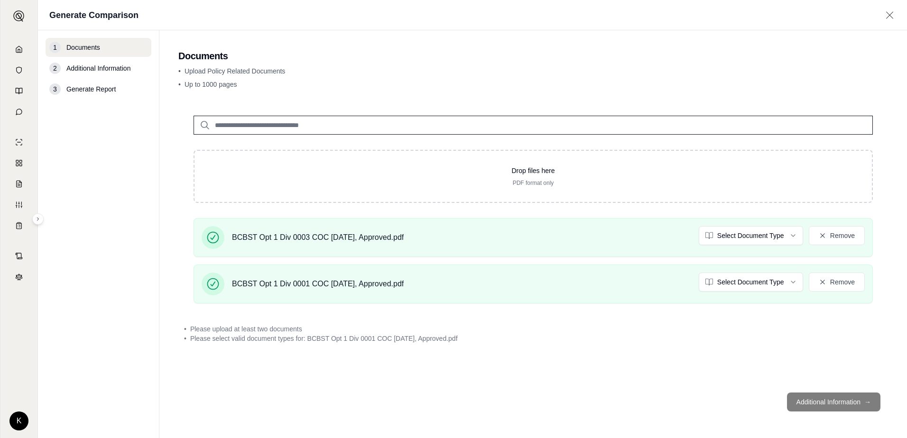
click at [821, 401] on footer "Additional Information →" at bounding box center [533, 402] width 710 height 34
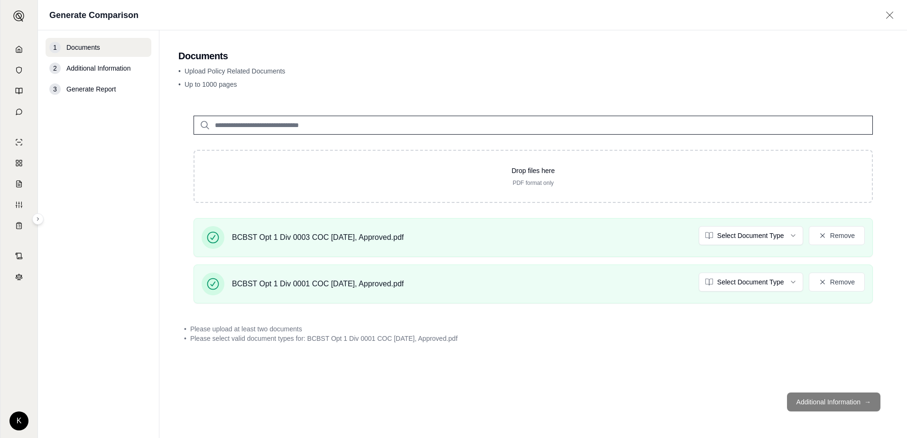
click at [889, 12] on icon at bounding box center [890, 14] width 12 height 9
